Goal: Task Accomplishment & Management: Use online tool/utility

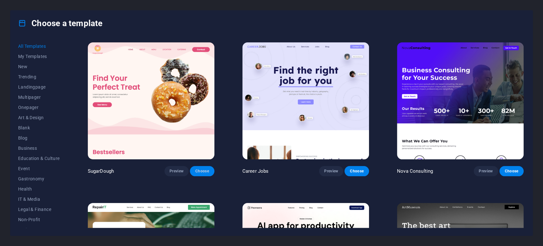
click at [200, 166] on button "Choose" at bounding box center [202, 171] width 24 height 10
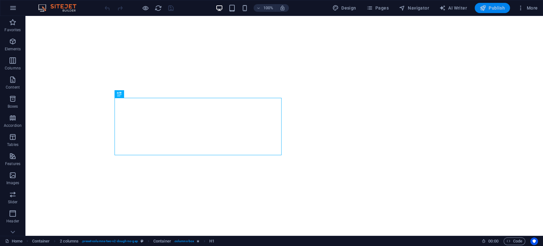
click at [489, 12] on button "Publish" at bounding box center [492, 8] width 35 height 10
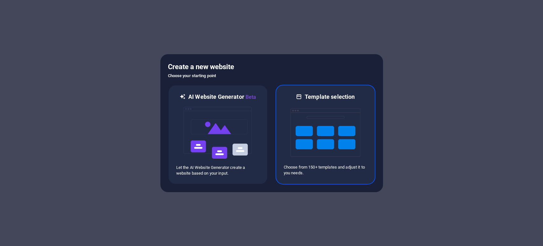
click at [314, 145] on img at bounding box center [325, 133] width 70 height 64
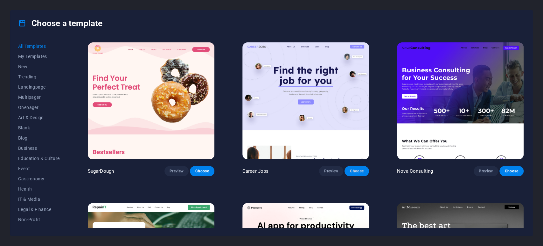
click at [350, 172] on span "Choose" at bounding box center [357, 170] width 14 height 5
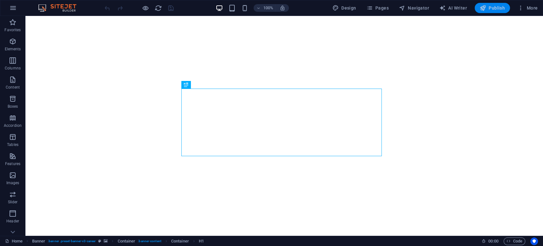
click at [489, 5] on span "Publish" at bounding box center [492, 8] width 25 height 6
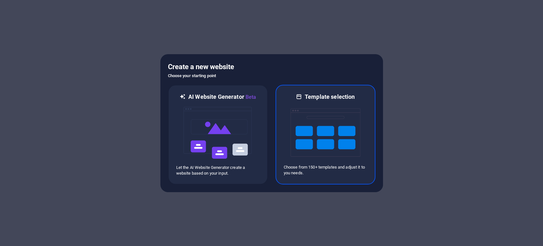
click at [307, 136] on img at bounding box center [325, 133] width 70 height 64
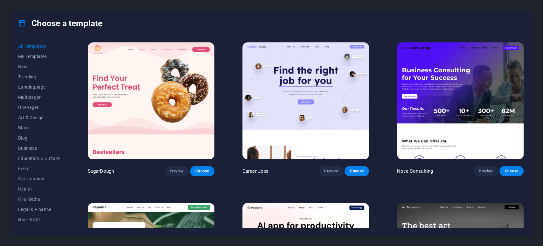
click at [295, 101] on img at bounding box center [305, 100] width 127 height 117
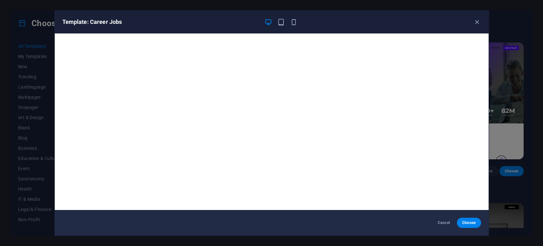
click at [471, 215] on div "Cancel Choose" at bounding box center [272, 222] width 434 height 25
click at [467, 221] on span "Choose" at bounding box center [469, 222] width 14 height 5
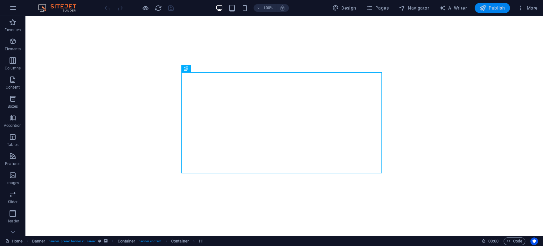
click at [486, 9] on icon "button" at bounding box center [483, 8] width 6 height 6
